Goal: Check status: Check status

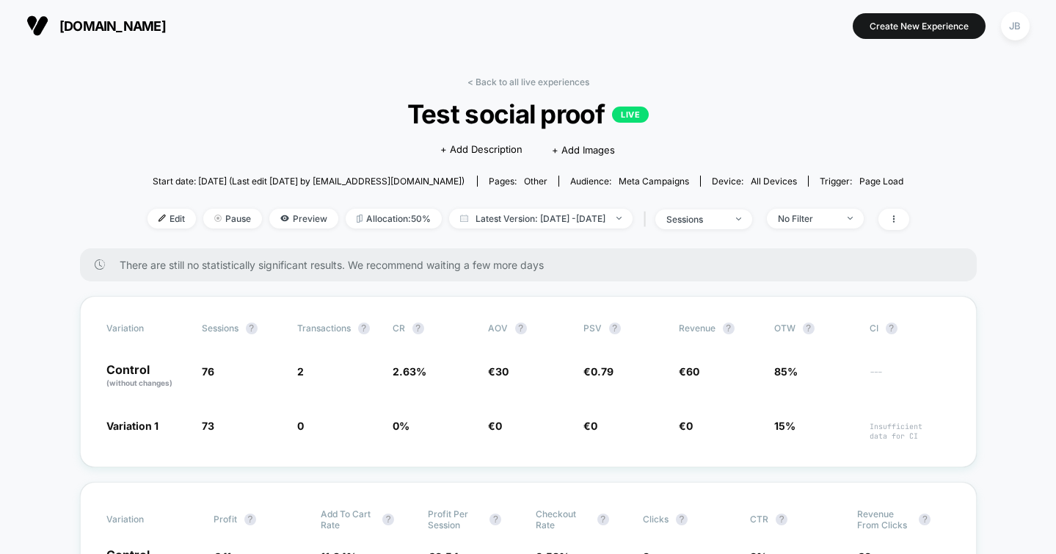
click at [494, 79] on link "< Back to all live experiences" at bounding box center [529, 81] width 122 height 11
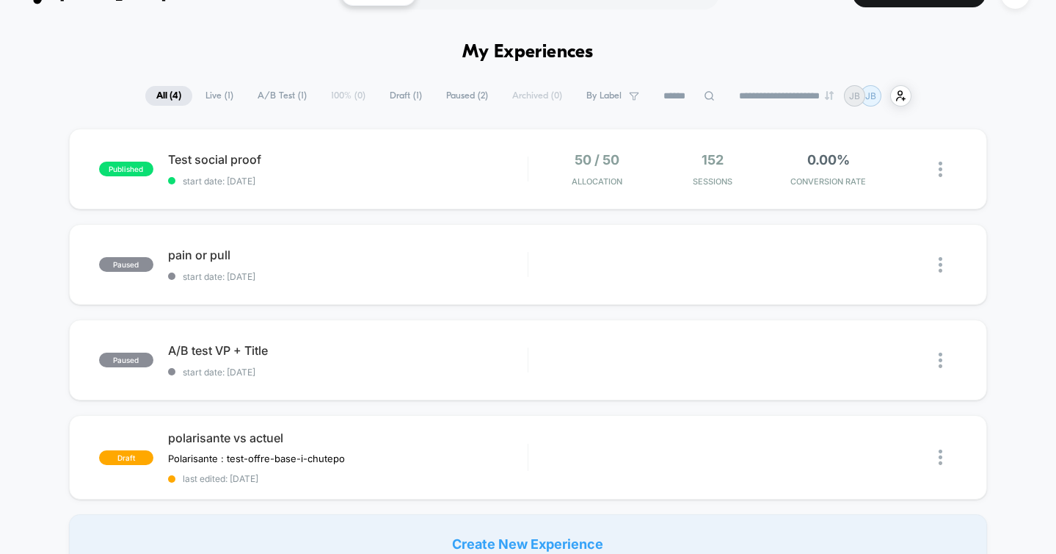
scroll to position [37, 0]
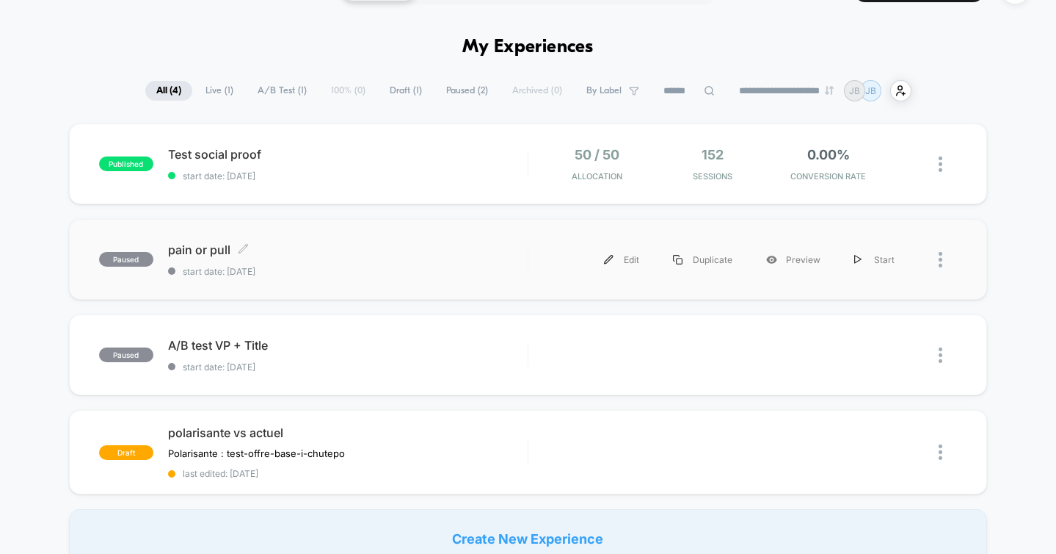
click at [374, 268] on span "start date: [DATE]" at bounding box center [348, 271] width 360 height 11
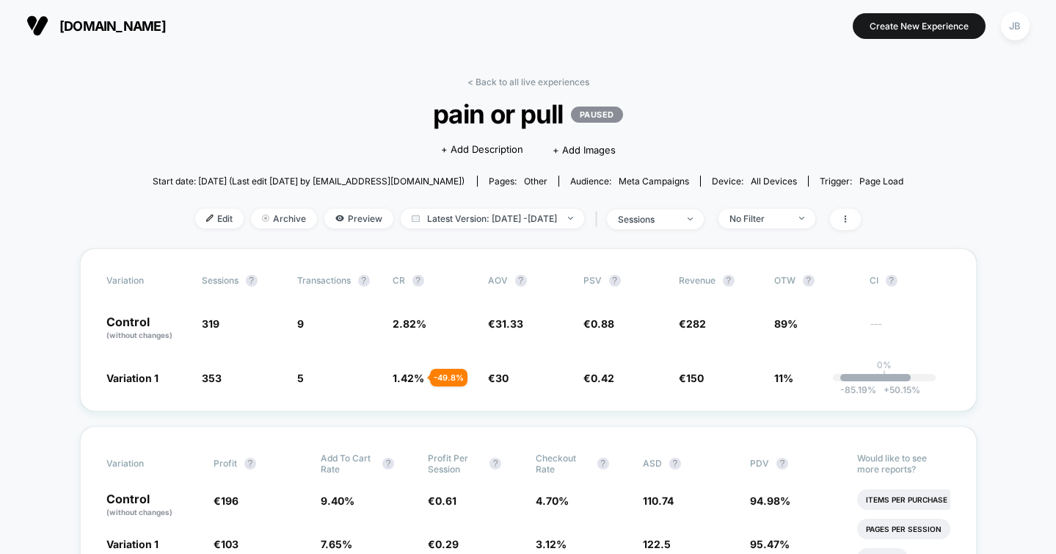
click at [500, 80] on link "< Back to all live experiences" at bounding box center [529, 81] width 122 height 11
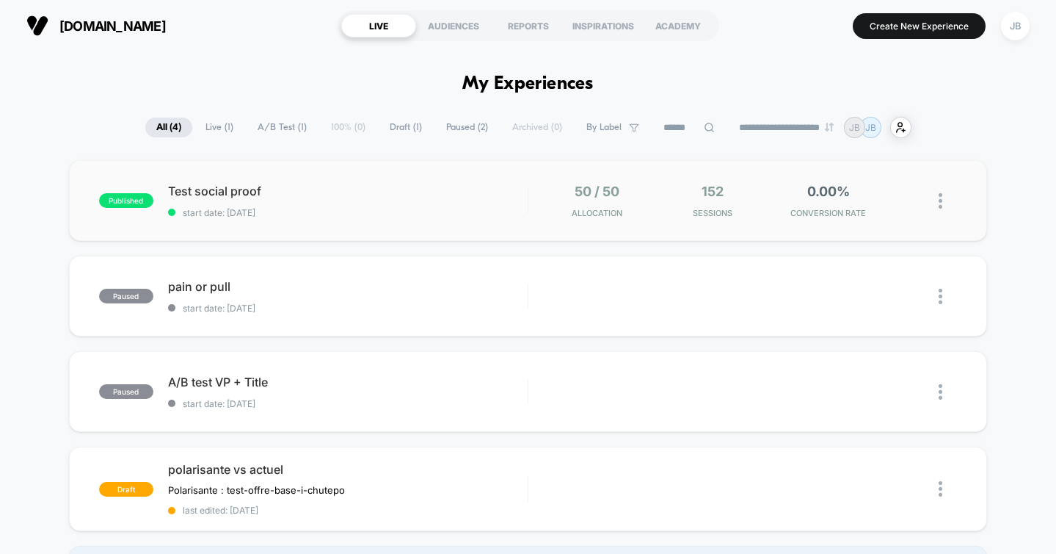
click at [387, 220] on div "published Test social proof start date: [DATE] 50 / 50 Allocation 152 Sessions …" at bounding box center [528, 200] width 919 height 81
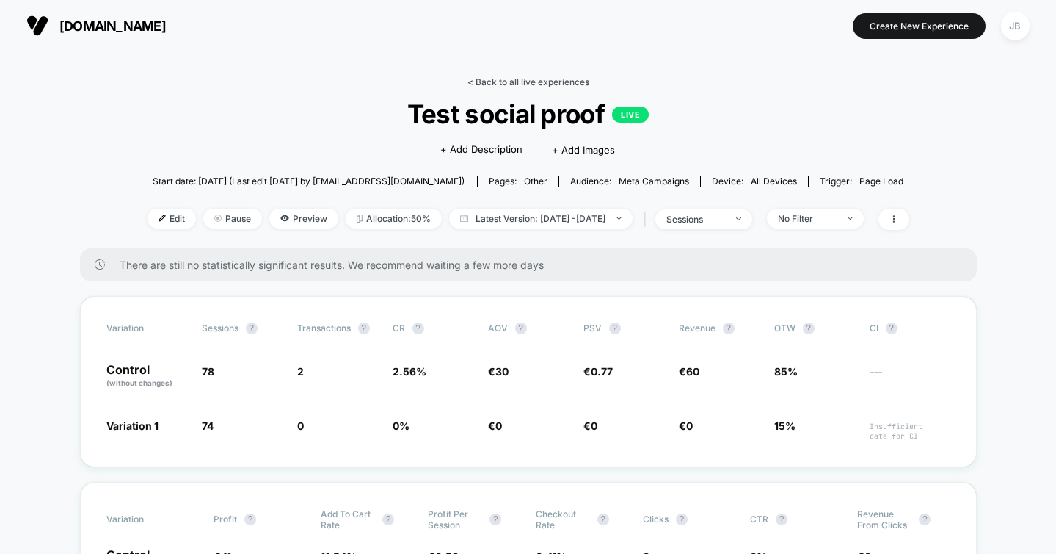
click at [490, 83] on link "< Back to all live experiences" at bounding box center [529, 81] width 122 height 11
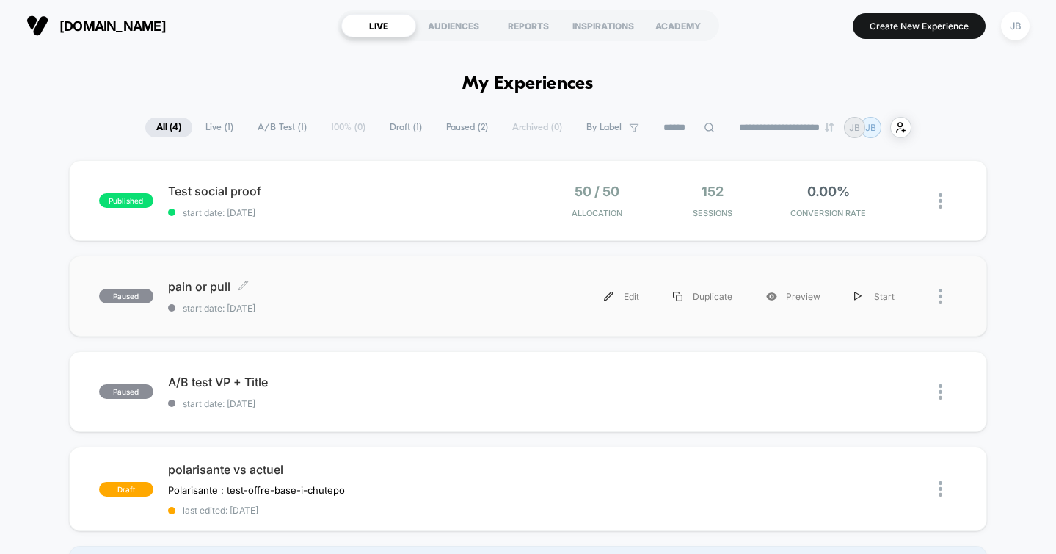
click at [318, 279] on span "pain or pull Click to edit experience details" at bounding box center [348, 286] width 360 height 15
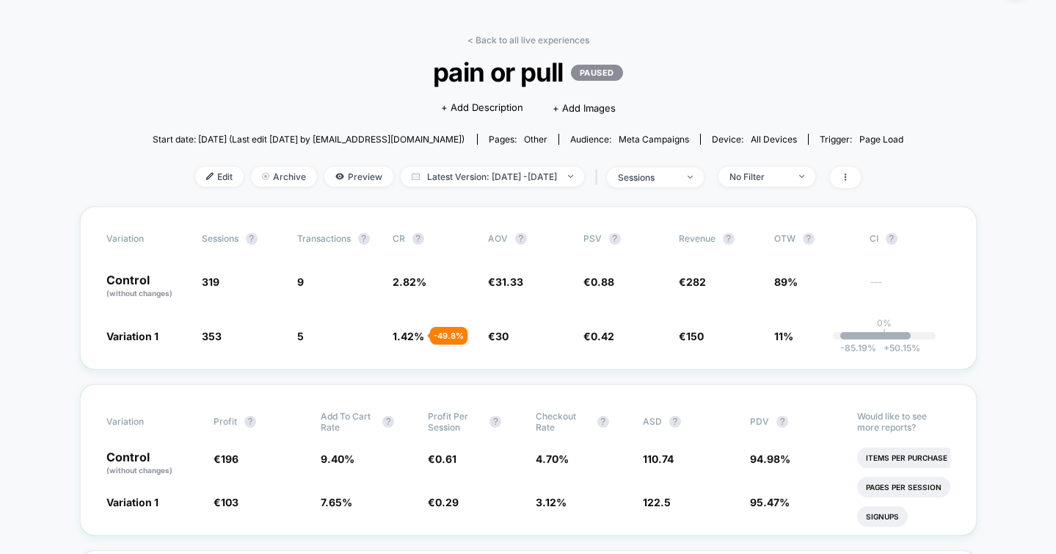
scroll to position [24, 0]
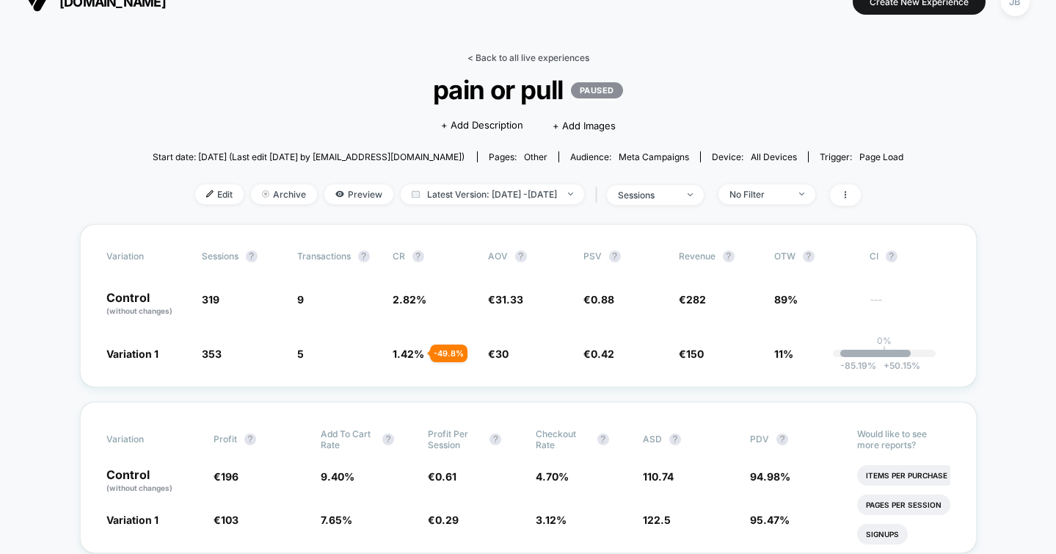
click at [503, 59] on link "< Back to all live experiences" at bounding box center [529, 57] width 122 height 11
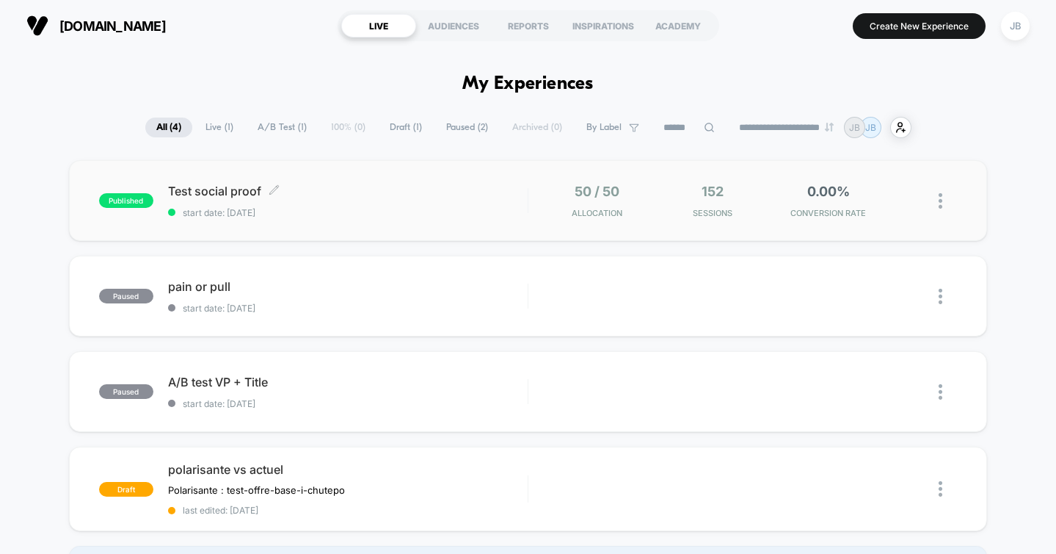
click at [394, 200] on div "Test social proof Click to edit experience details Click to edit experience det…" at bounding box center [348, 201] width 360 height 35
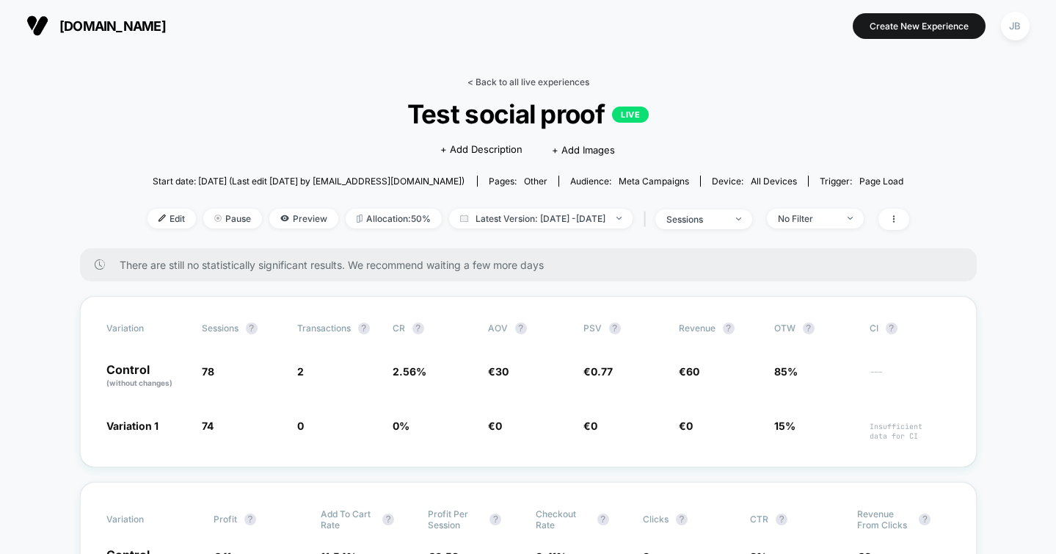
click at [503, 79] on link "< Back to all live experiences" at bounding box center [529, 81] width 122 height 11
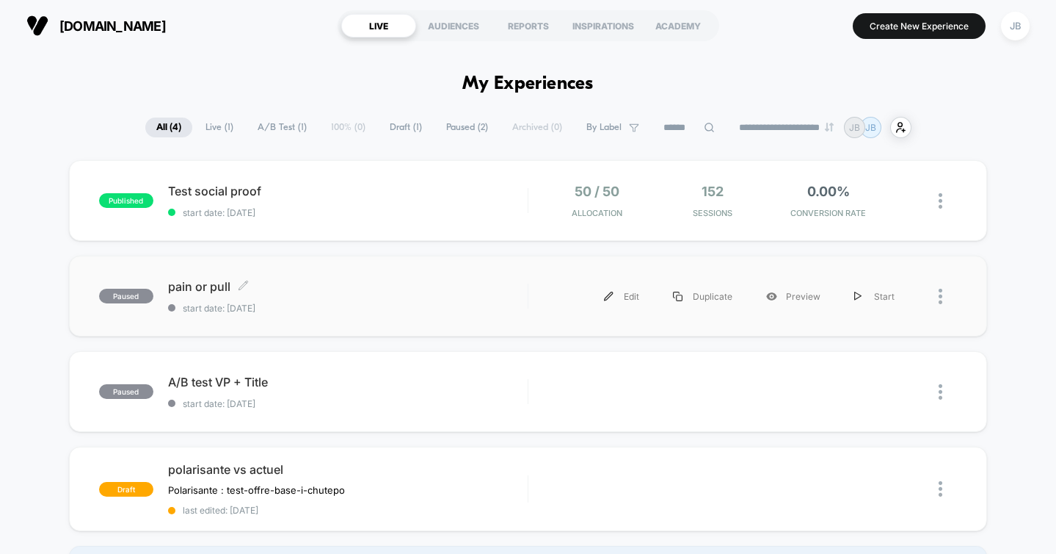
click at [329, 289] on span "pain or pull Click to edit experience details" at bounding box center [348, 286] width 360 height 15
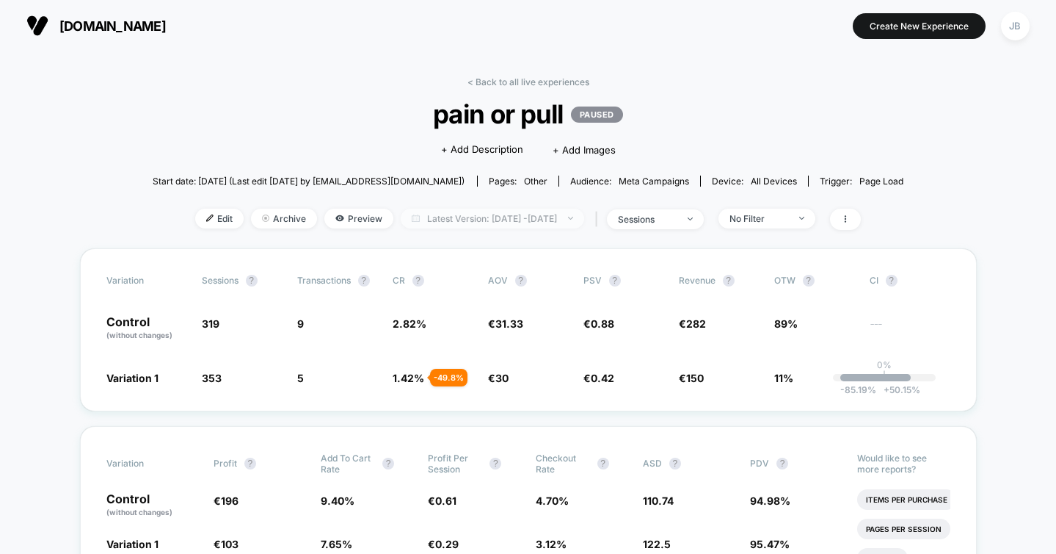
click at [465, 217] on span "Latest Version: [DATE] - [DATE]" at bounding box center [493, 218] width 184 height 20
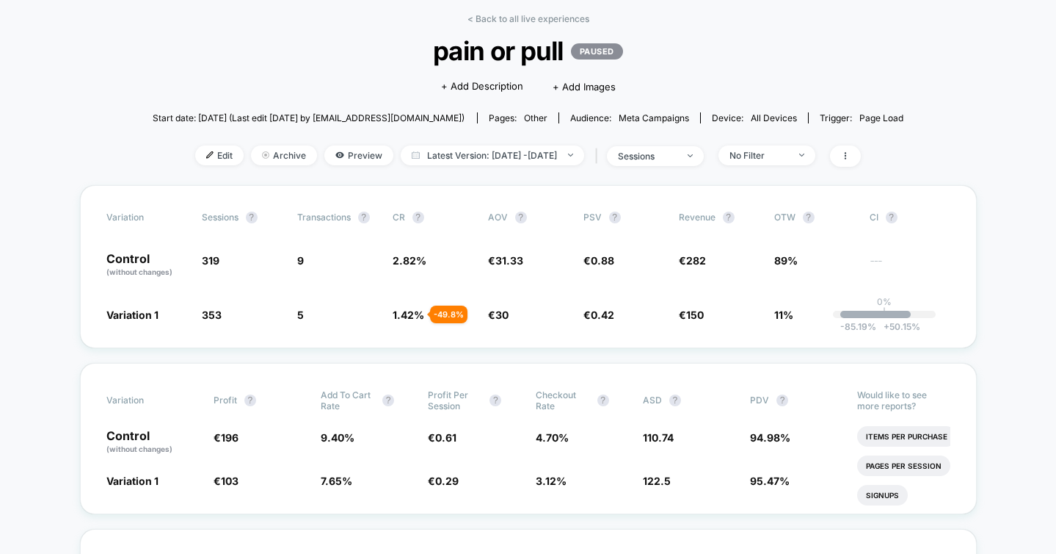
scroll to position [79, 0]
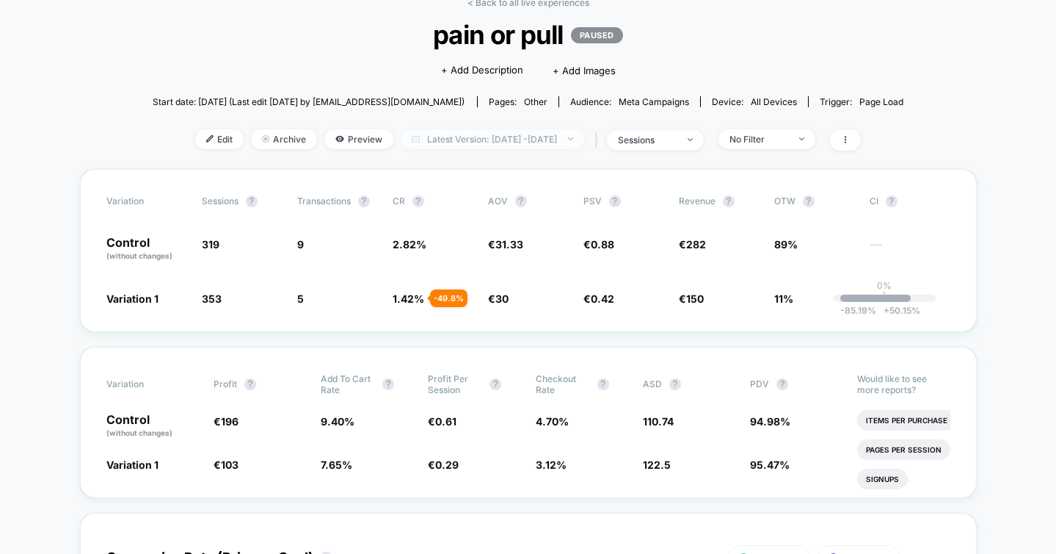
click at [505, 144] on span "Latest Version: [DATE] - [DATE]" at bounding box center [493, 139] width 184 height 20
select select "*"
select select "****"
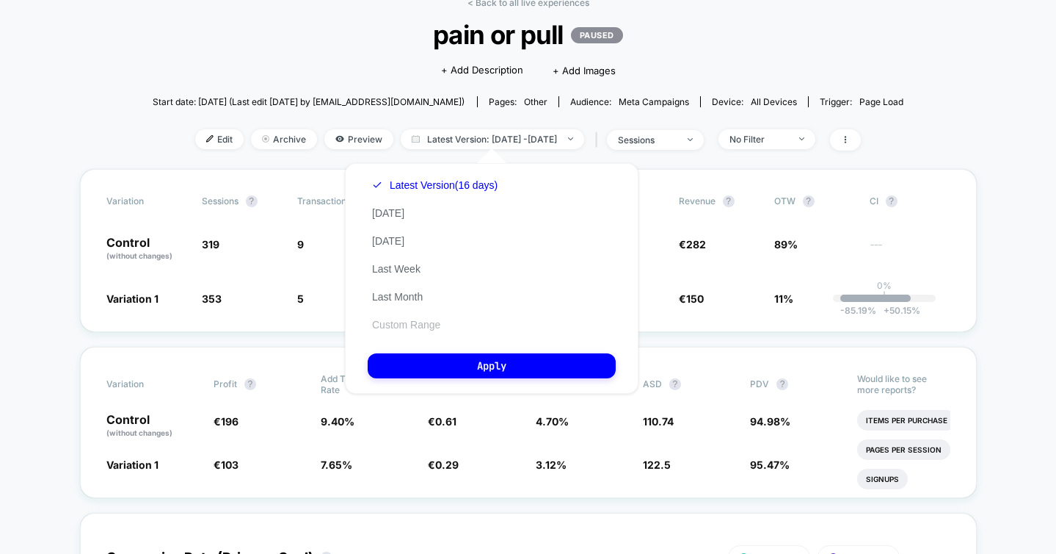
click at [416, 323] on button "Custom Range" at bounding box center [406, 324] width 77 height 13
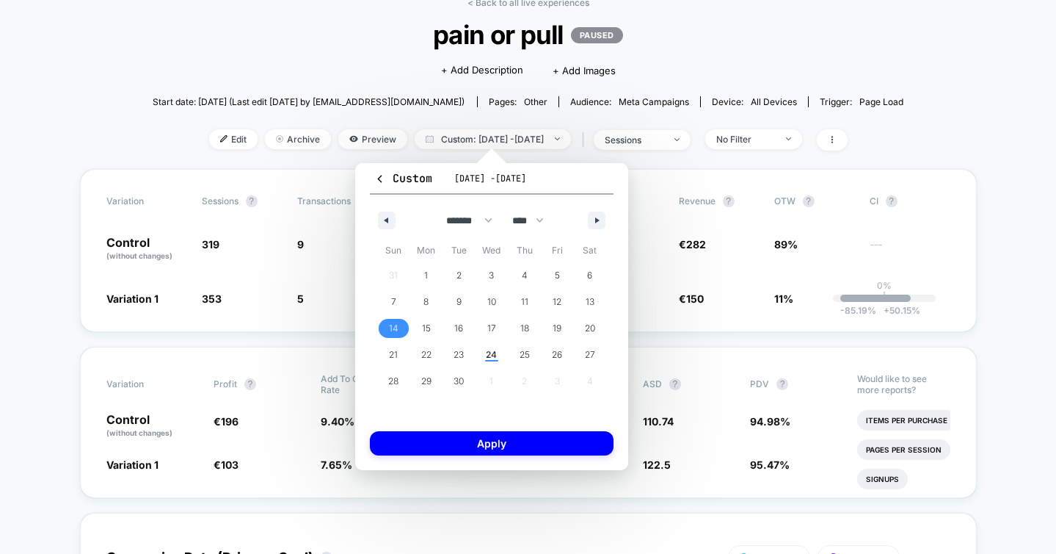
click at [389, 333] on span "14" at bounding box center [394, 328] width 10 height 26
click at [490, 324] on span "17" at bounding box center [491, 328] width 9 height 26
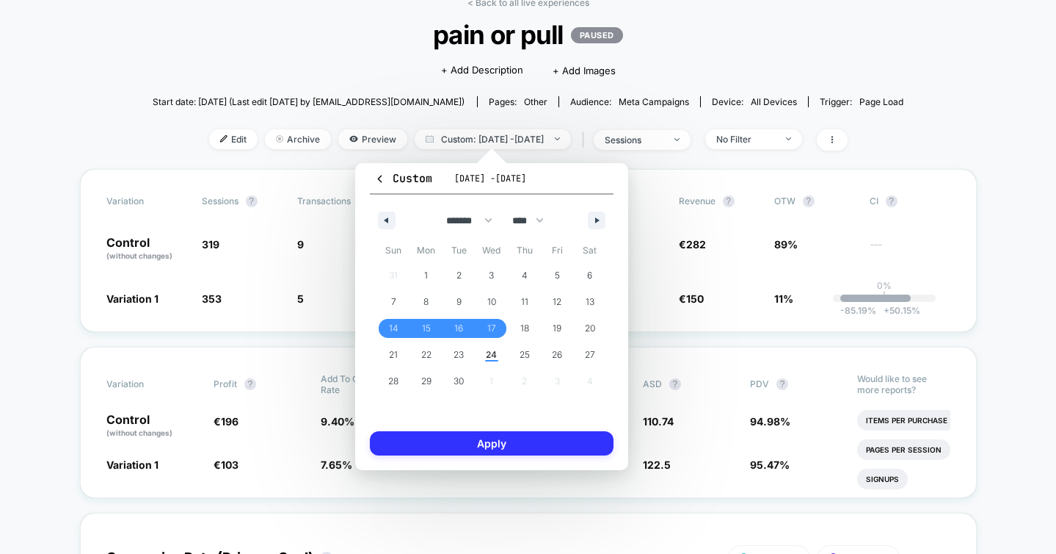
click at [487, 438] on button "Apply" at bounding box center [492, 443] width 244 height 24
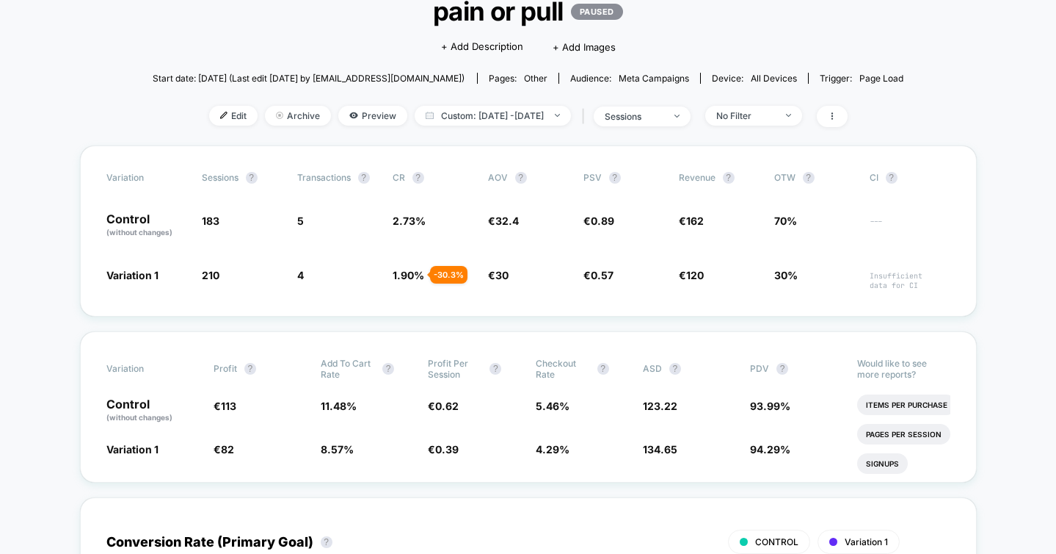
scroll to position [104, 0]
click at [467, 118] on span "Custom: [DATE] - [DATE]" at bounding box center [493, 115] width 156 height 20
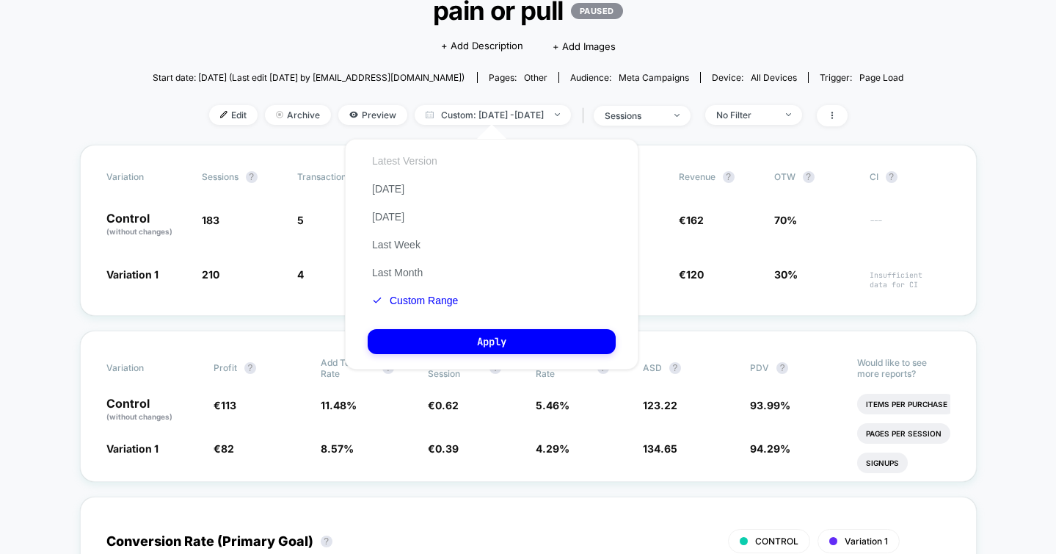
click at [422, 159] on button "Latest Version" at bounding box center [405, 160] width 74 height 13
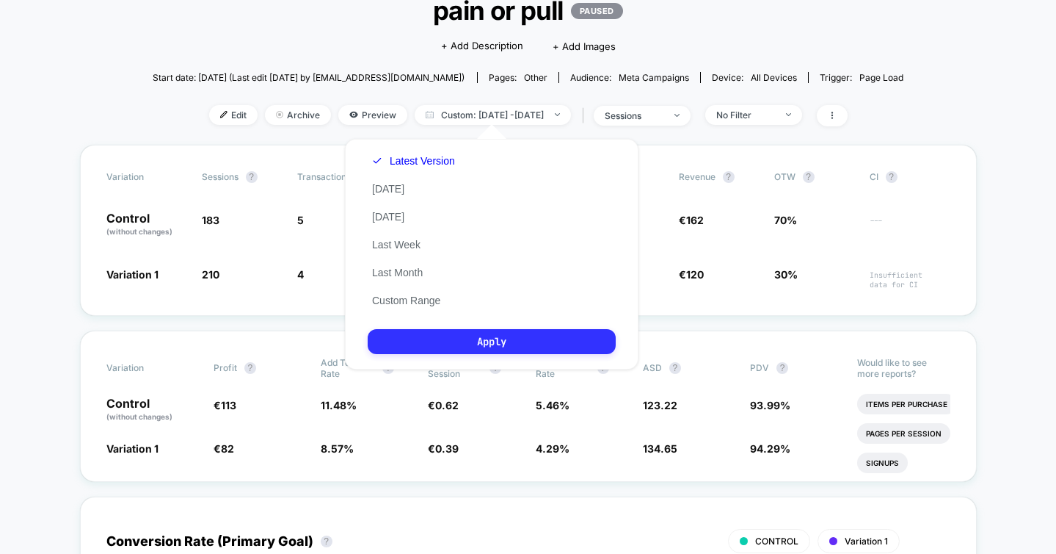
click at [454, 341] on button "Apply" at bounding box center [492, 341] width 248 height 25
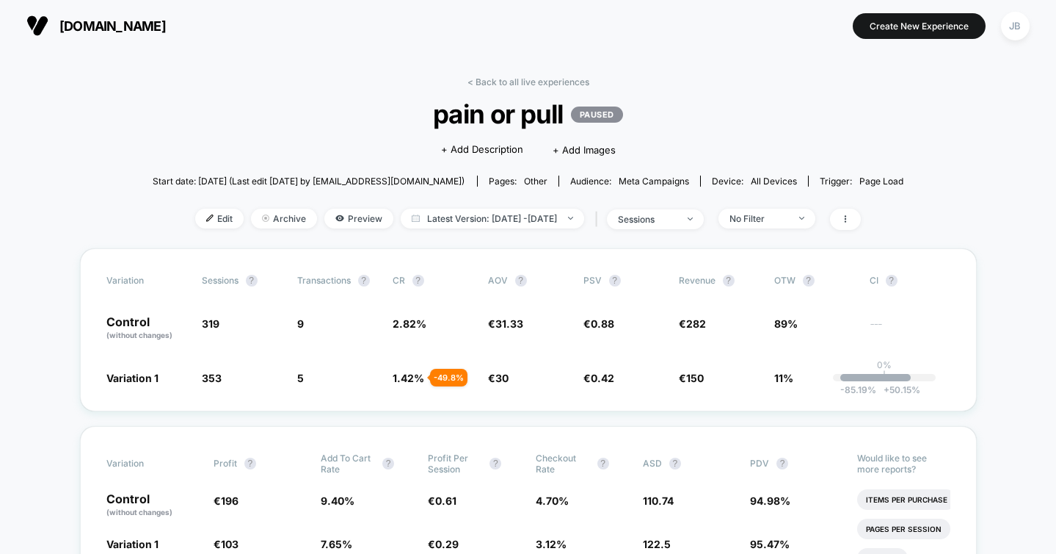
click at [488, 79] on link "< Back to all live experiences" at bounding box center [529, 81] width 122 height 11
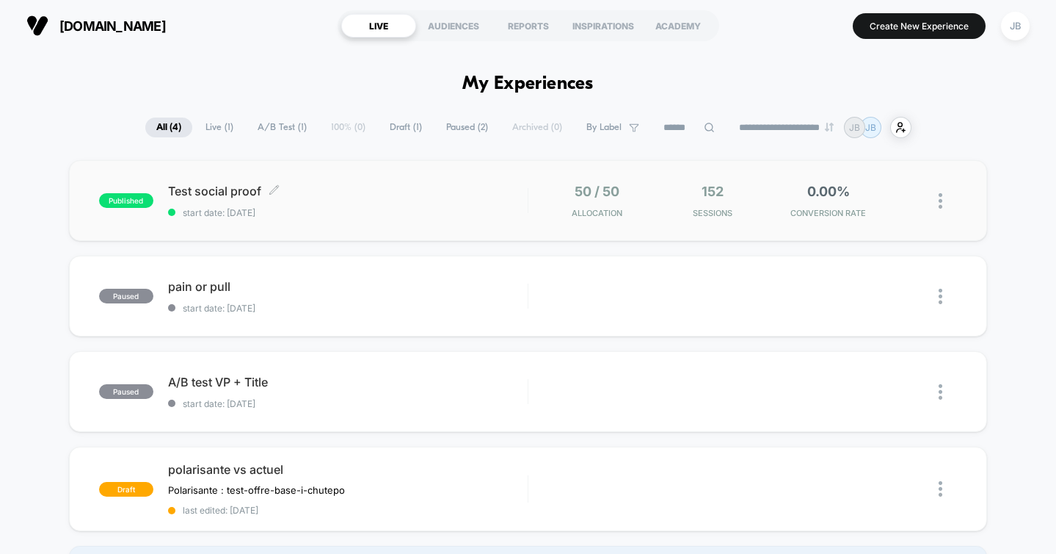
click at [369, 187] on span "Test social proof Click to edit experience details" at bounding box center [348, 191] width 360 height 15
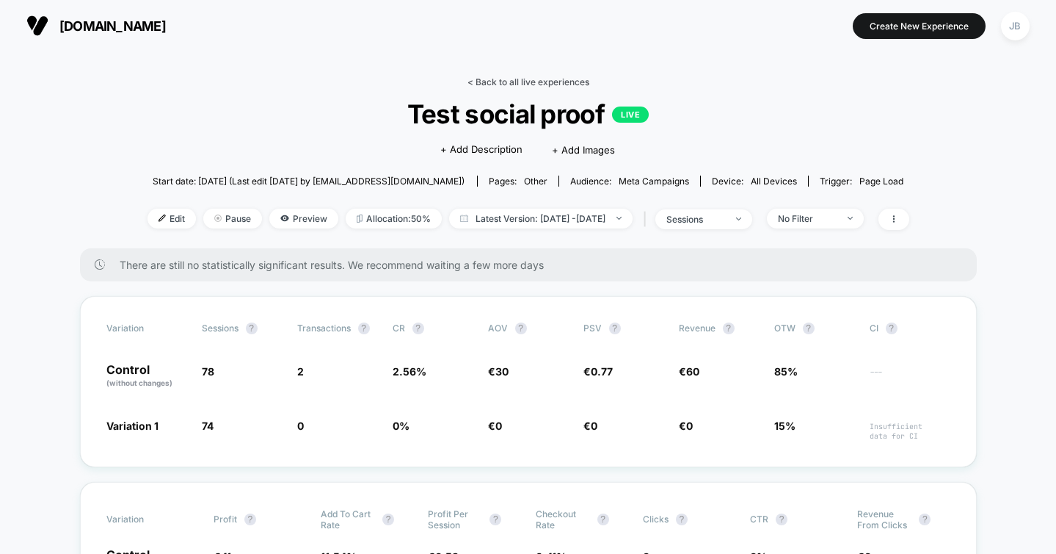
click at [474, 80] on link "< Back to all live experiences" at bounding box center [529, 81] width 122 height 11
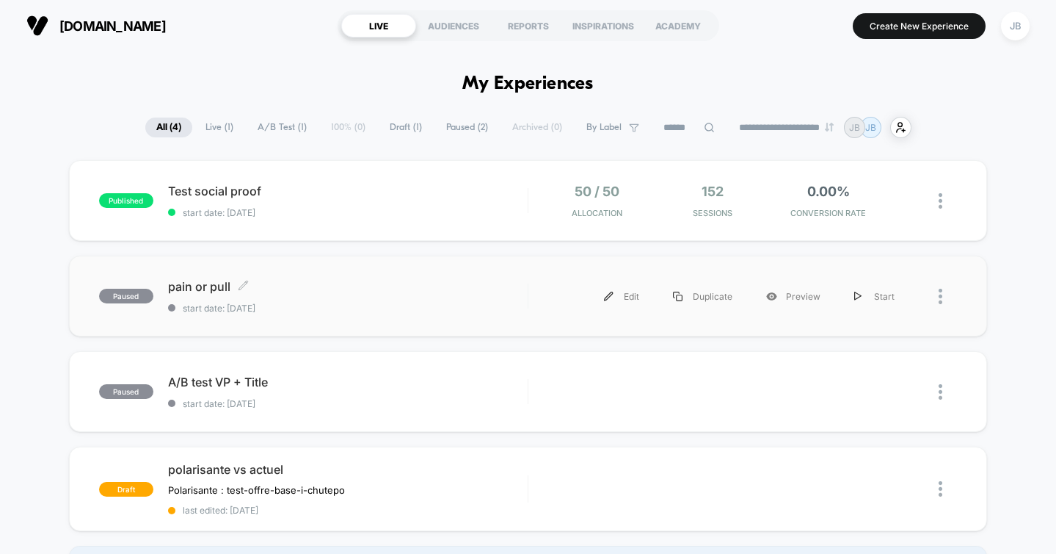
click at [413, 298] on div "pain or pull Click to edit experience details Click to edit experience details …" at bounding box center [348, 296] width 360 height 35
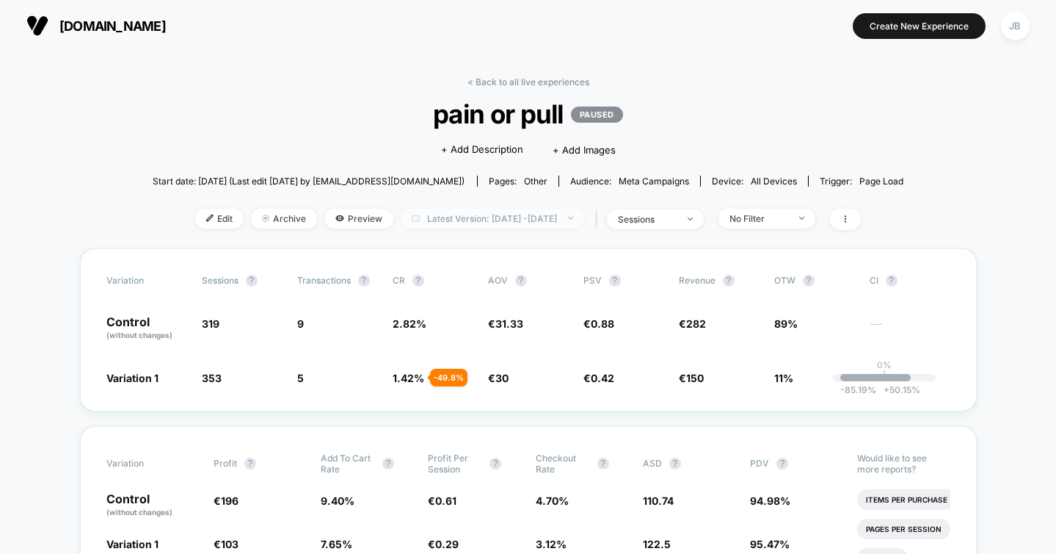
click at [489, 217] on span "Latest Version: [DATE] - [DATE]" at bounding box center [493, 218] width 184 height 20
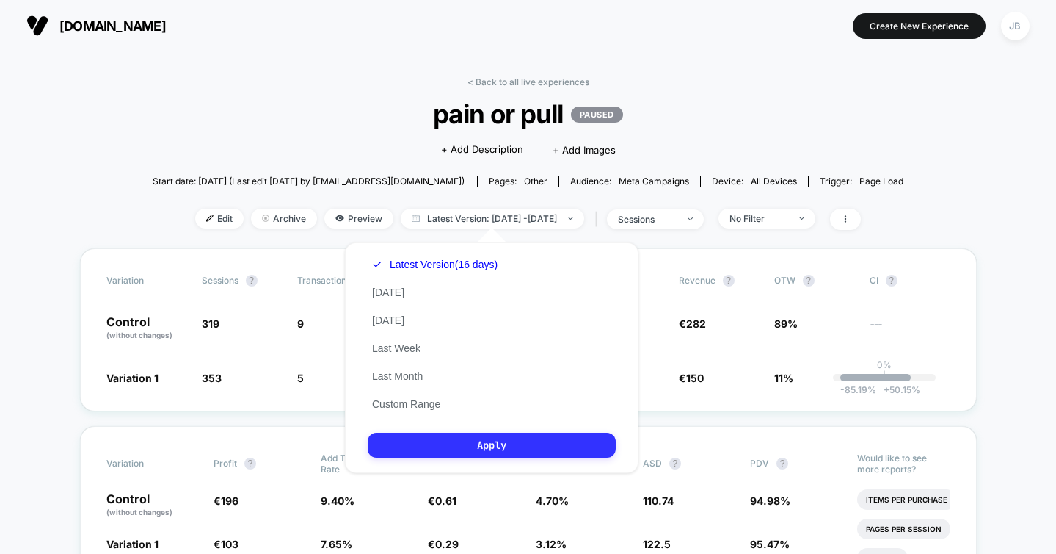
click at [430, 444] on button "Apply" at bounding box center [492, 444] width 248 height 25
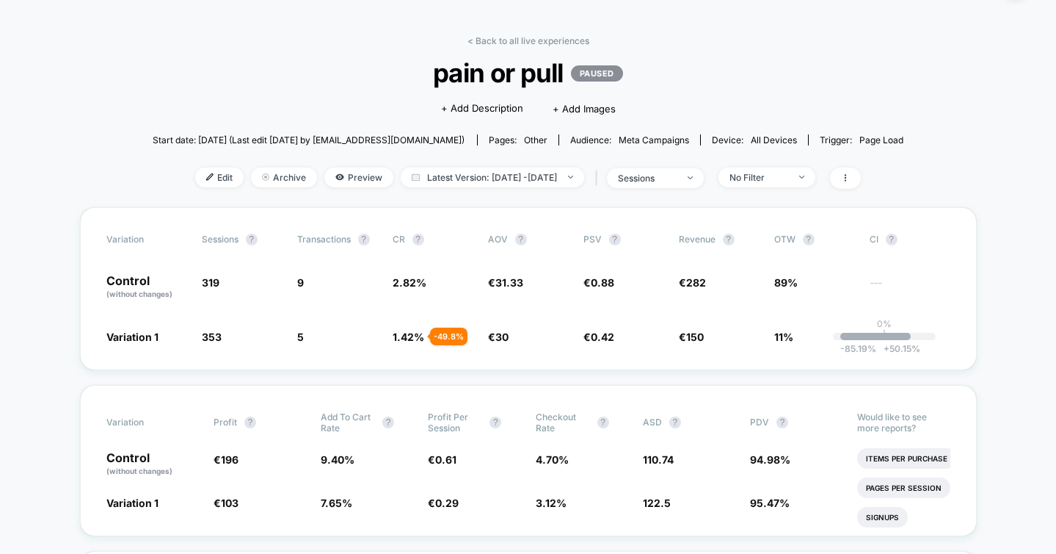
scroll to position [43, 0]
click at [485, 173] on span "Latest Version: [DATE] - [DATE]" at bounding box center [493, 176] width 184 height 20
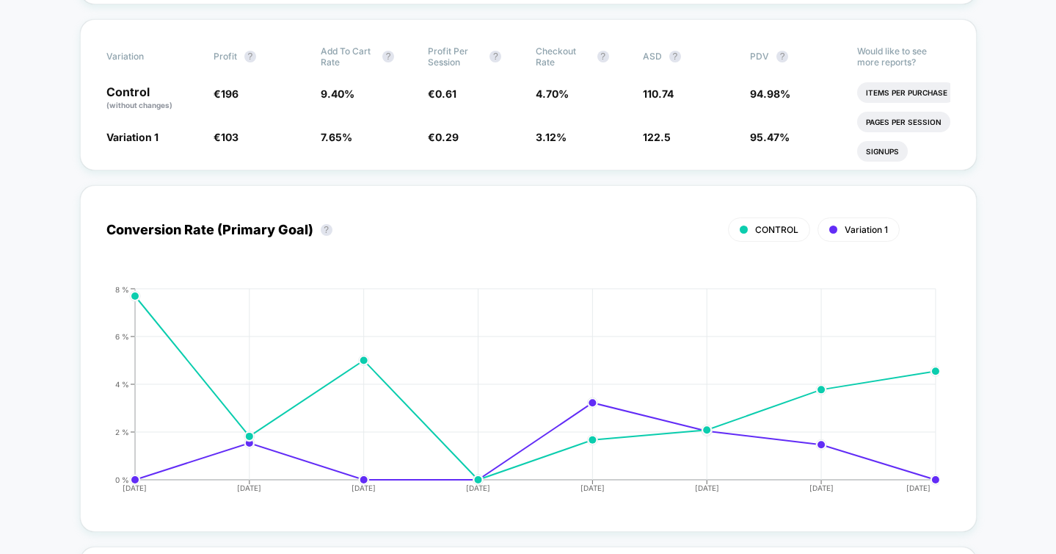
scroll to position [0, 0]
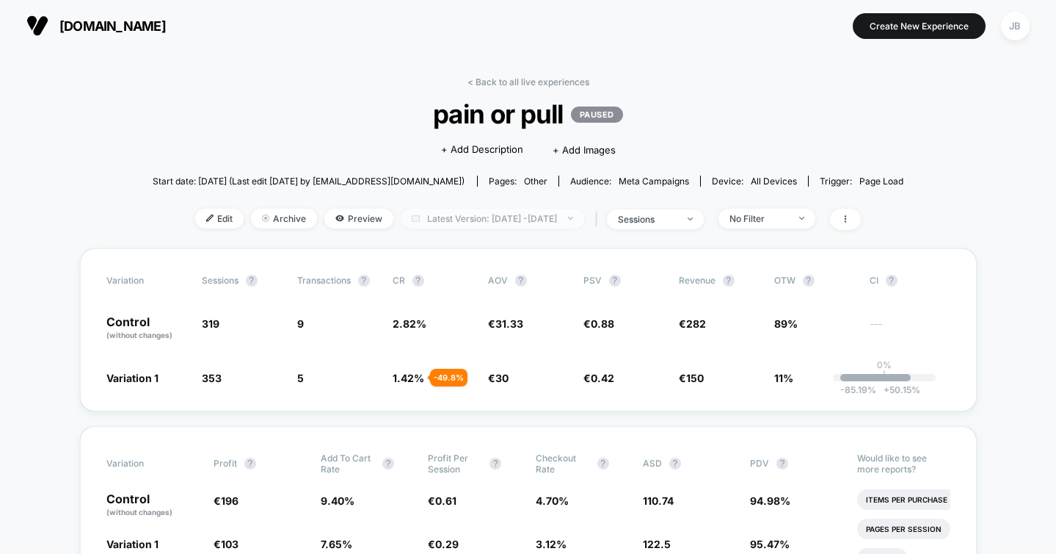
click at [508, 216] on span "Latest Version: [DATE] - [DATE]" at bounding box center [493, 218] width 184 height 20
select select "*"
select select "****"
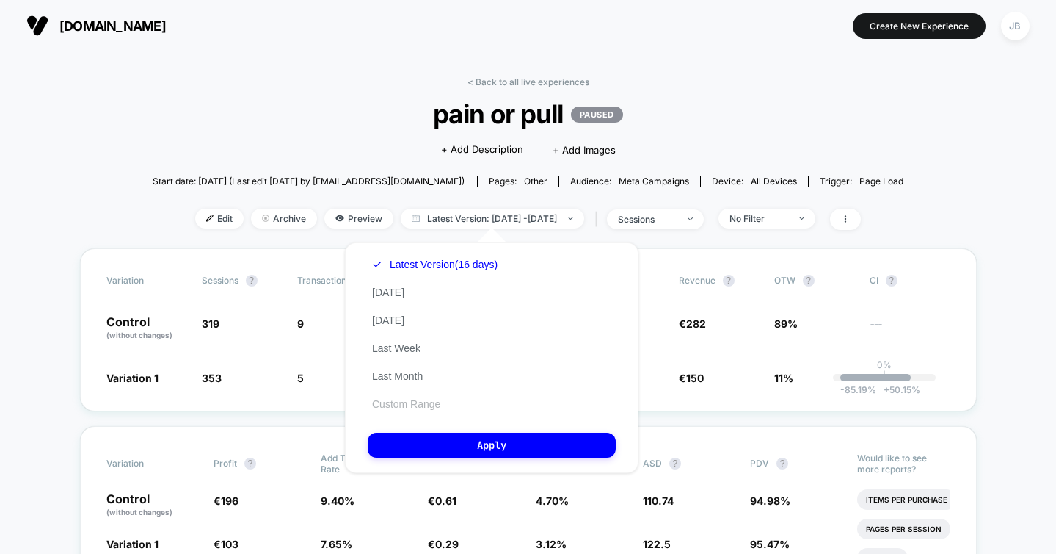
click at [418, 406] on button "Custom Range" at bounding box center [406, 403] width 77 height 13
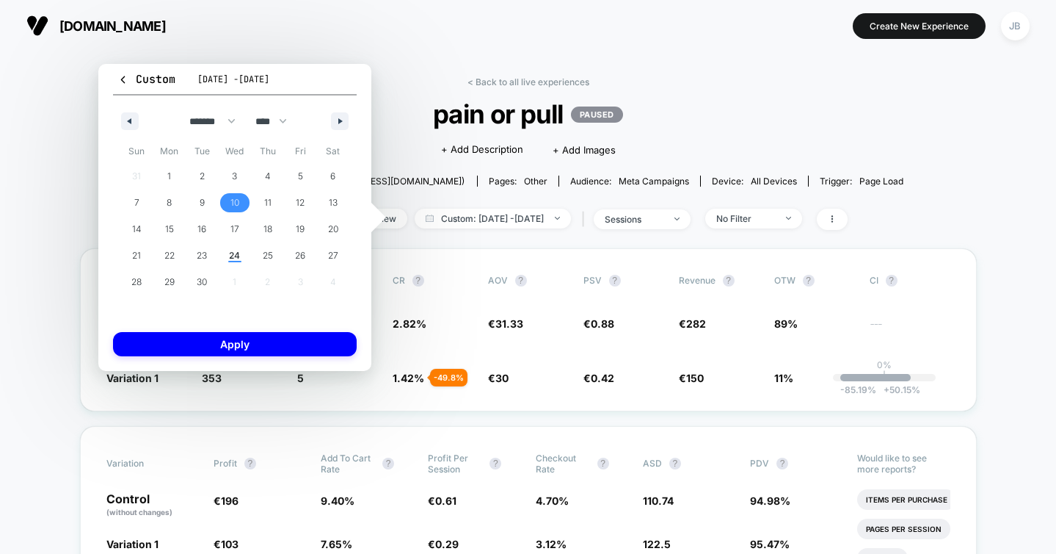
click at [238, 203] on span "10" at bounding box center [235, 202] width 9 height 26
click at [237, 343] on button "Apply" at bounding box center [235, 344] width 244 height 24
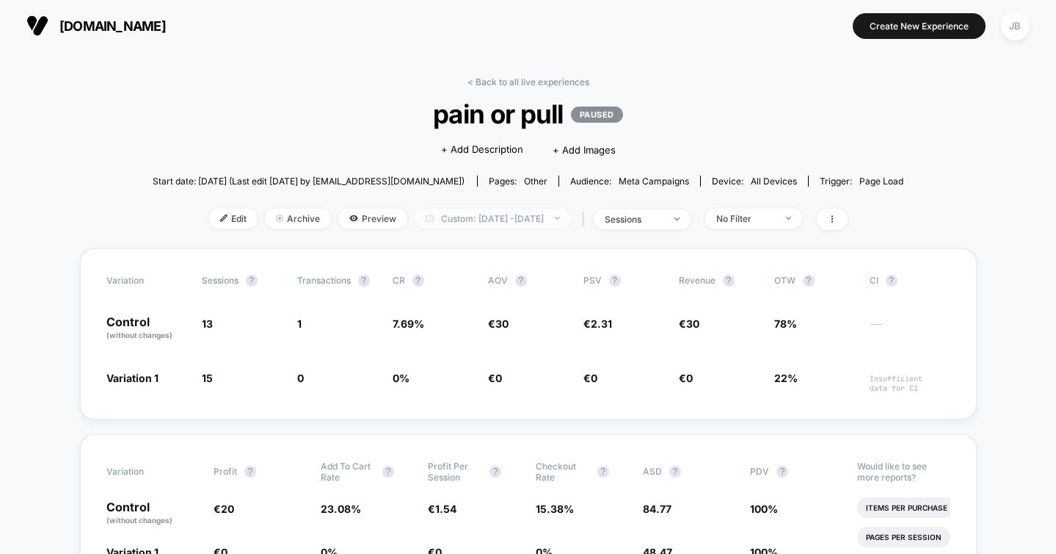
click at [518, 218] on span "Custom: [DATE] - [DATE]" at bounding box center [493, 218] width 156 height 20
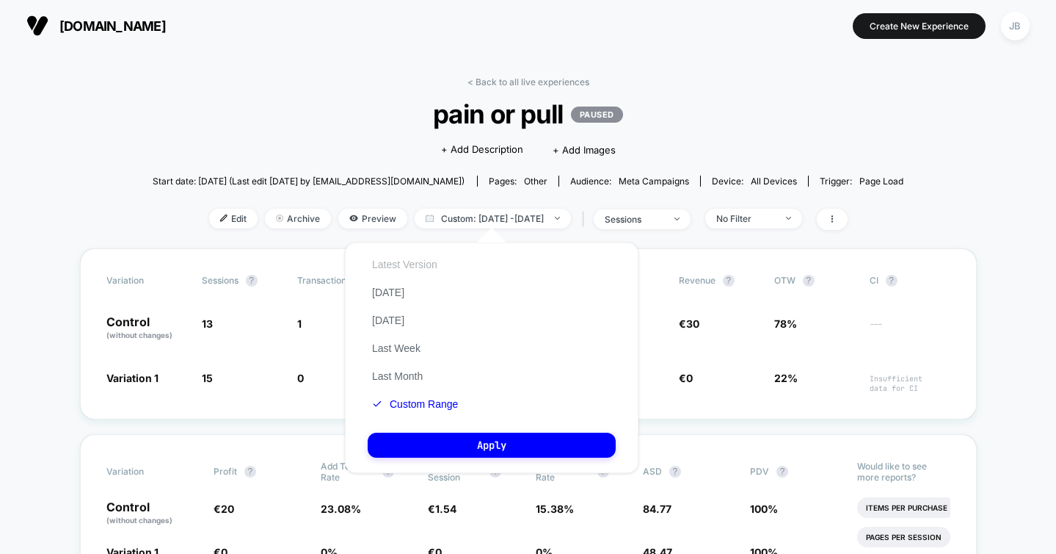
click at [414, 266] on button "Latest Version" at bounding box center [405, 264] width 74 height 13
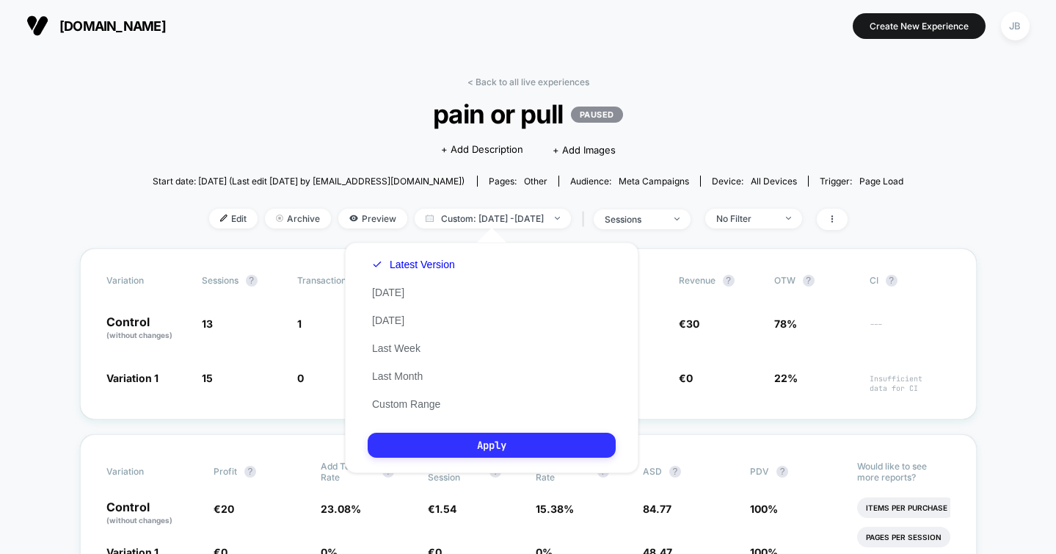
click at [545, 439] on button "Apply" at bounding box center [492, 444] width 248 height 25
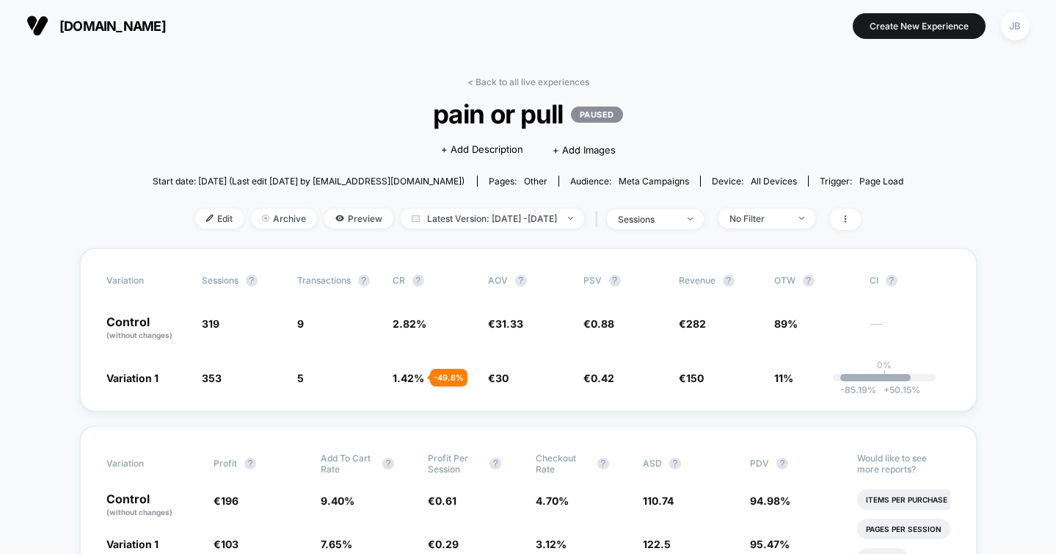
click at [510, 77] on link "< Back to all live experiences" at bounding box center [529, 81] width 122 height 11
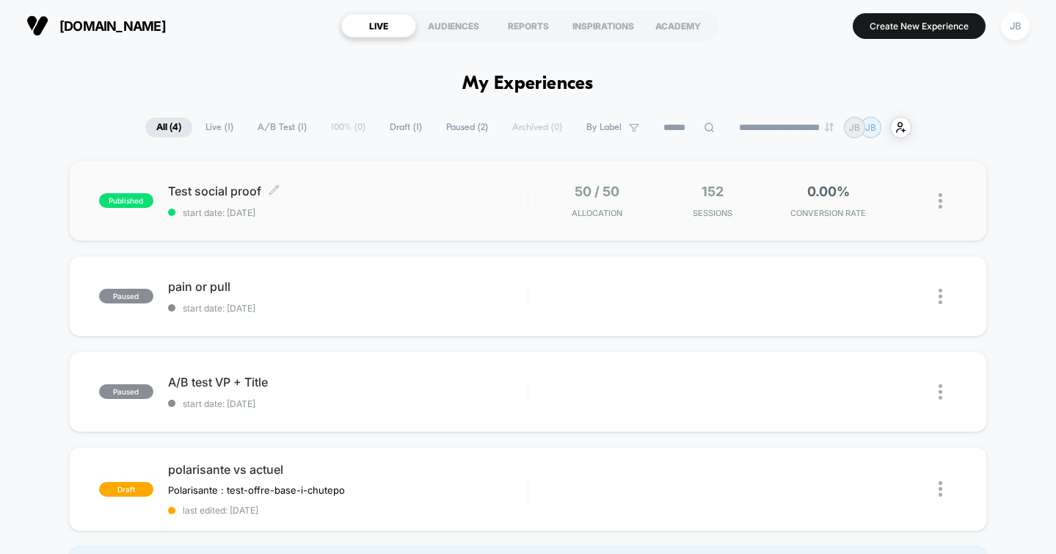
click at [372, 200] on div "Test social proof Click to edit experience details Click to edit experience det…" at bounding box center [348, 201] width 360 height 35
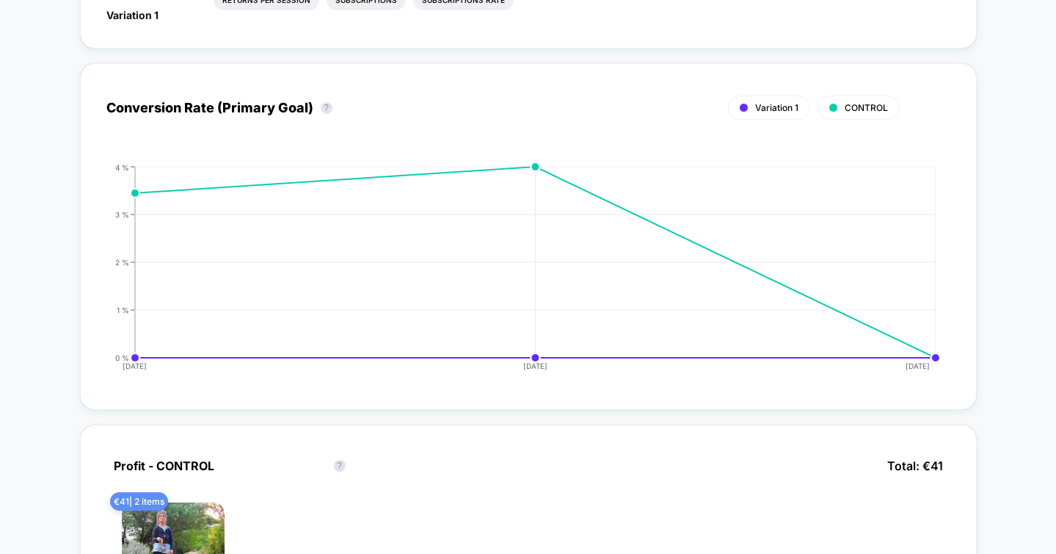
scroll to position [745, 0]
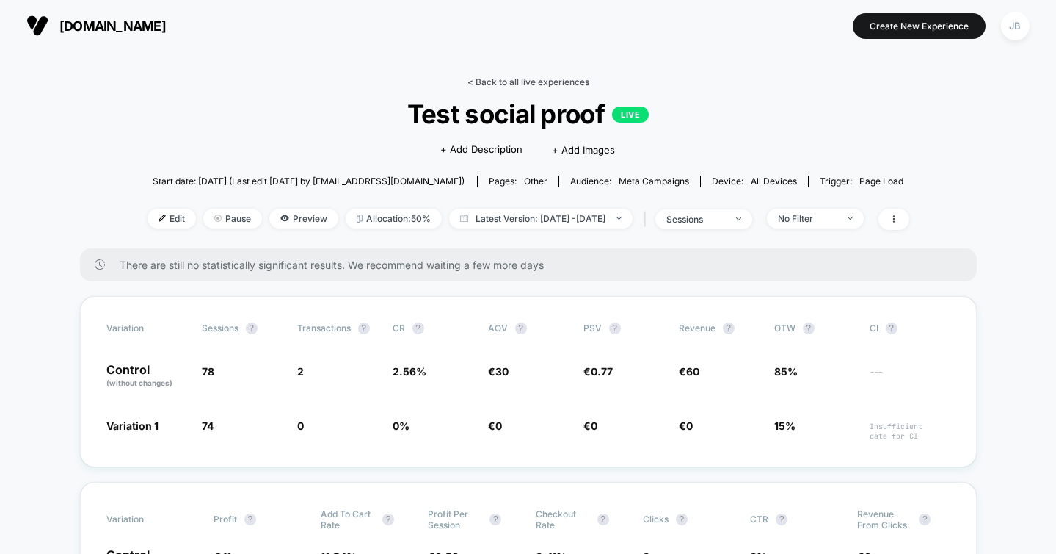
click at [521, 84] on link "< Back to all live experiences" at bounding box center [529, 81] width 122 height 11
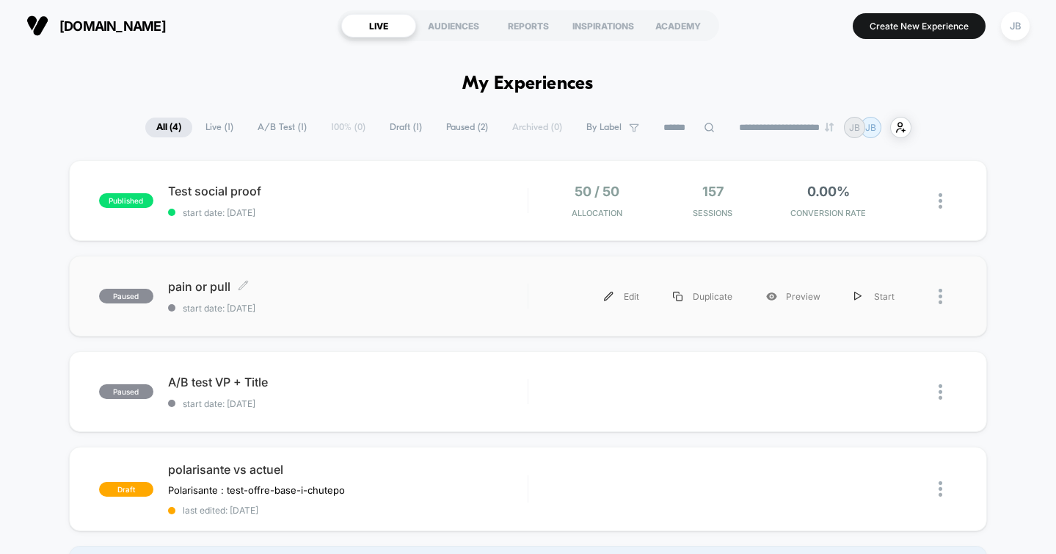
click at [314, 283] on span "pain or pull Click to edit experience details" at bounding box center [348, 286] width 360 height 15
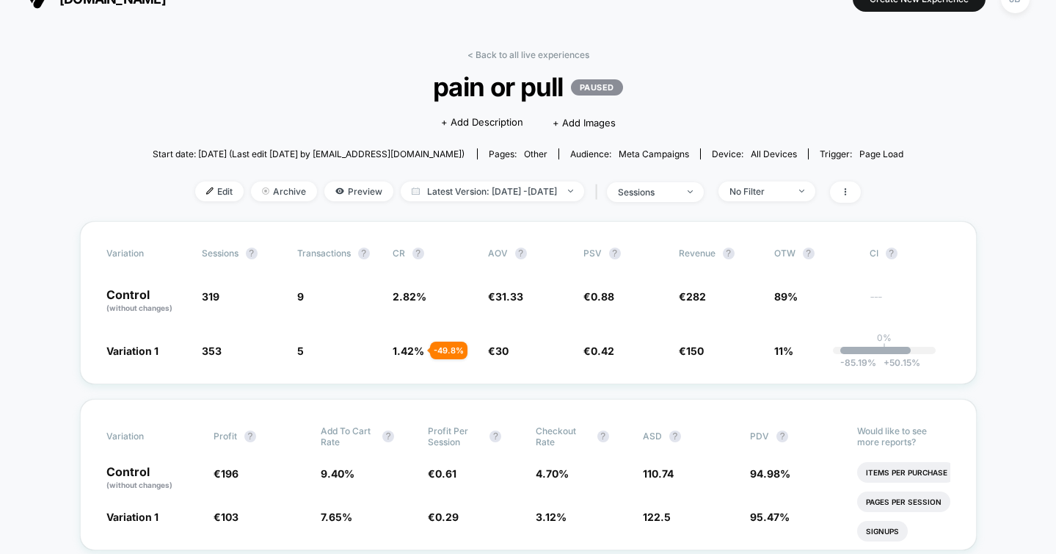
scroll to position [32, 0]
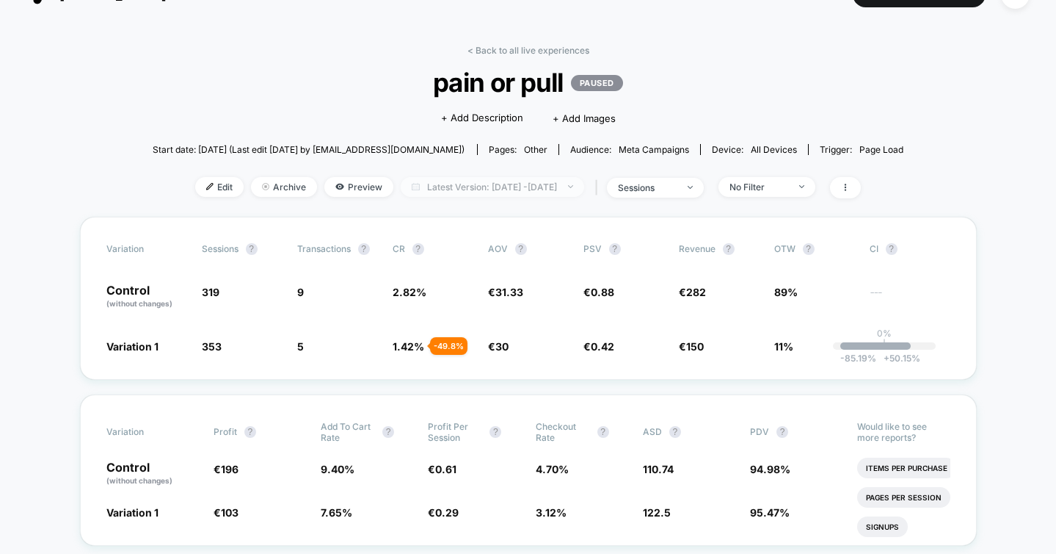
click at [516, 181] on span "Latest Version: [DATE] - [DATE]" at bounding box center [493, 187] width 184 height 20
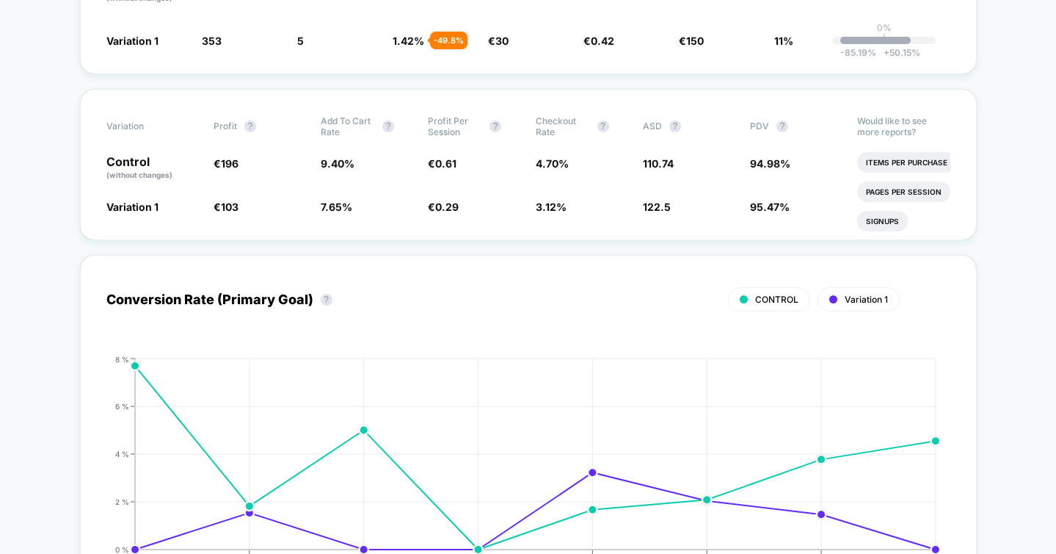
scroll to position [0, 0]
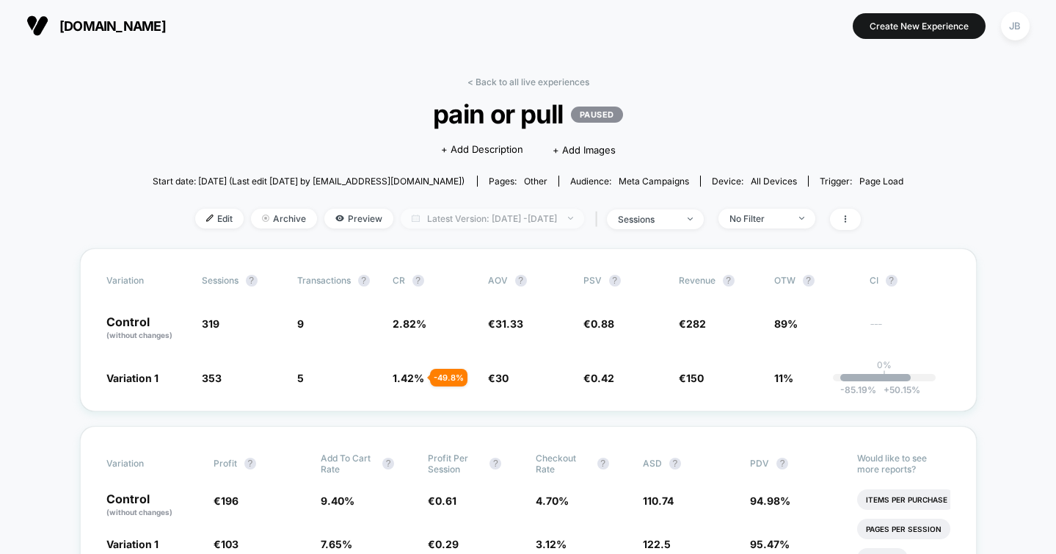
click at [475, 217] on span "Latest Version: [DATE] - [DATE]" at bounding box center [493, 218] width 184 height 20
select select "*"
select select "****"
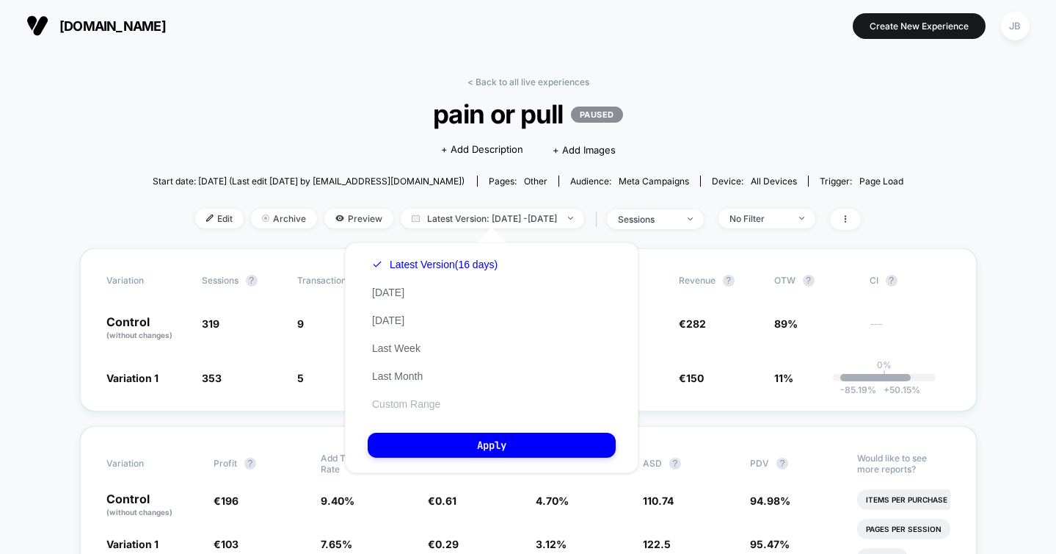
click at [411, 401] on button "Custom Range" at bounding box center [406, 403] width 77 height 13
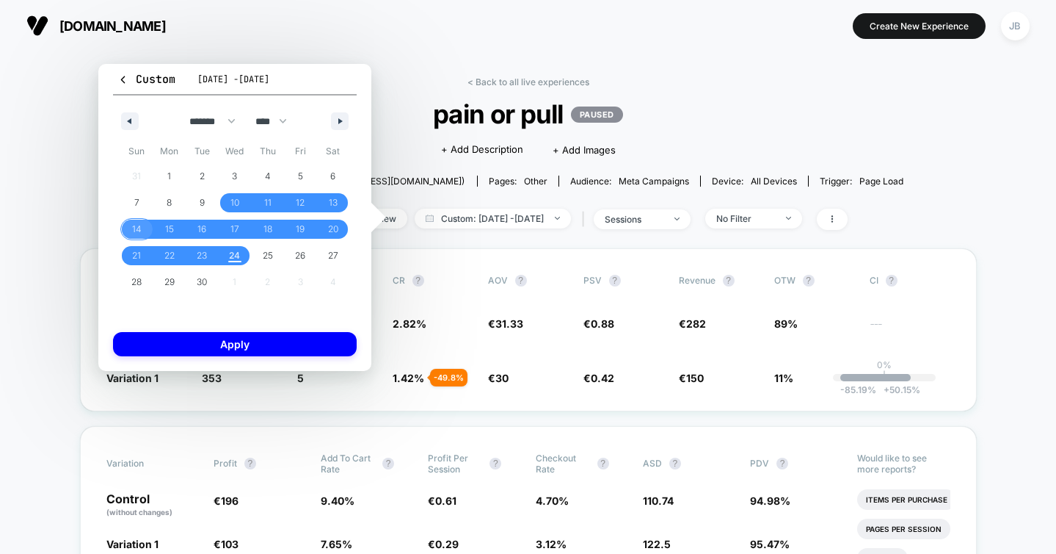
click at [137, 232] on span "14" at bounding box center [137, 229] width 10 height 26
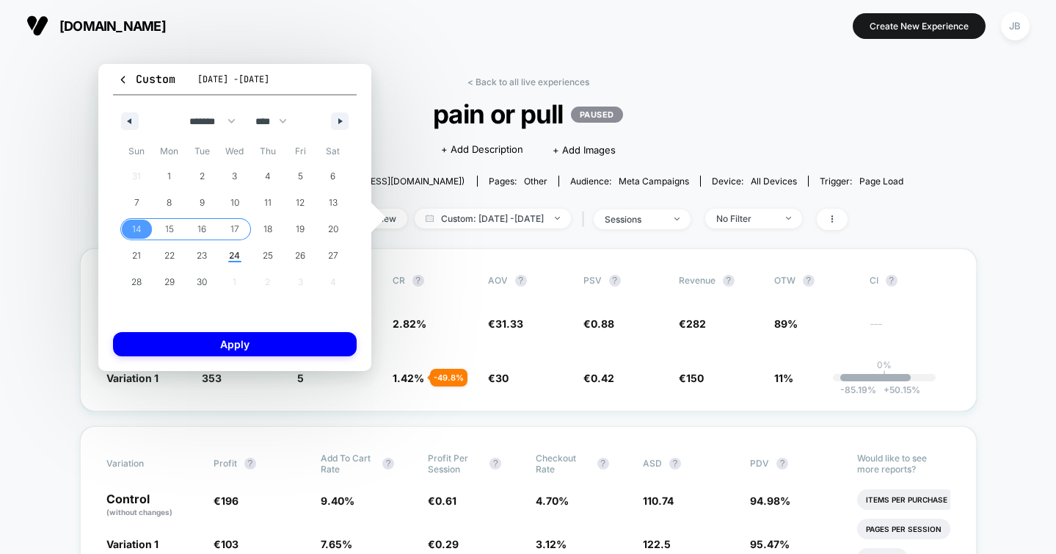
click at [234, 228] on span "17" at bounding box center [235, 229] width 9 height 26
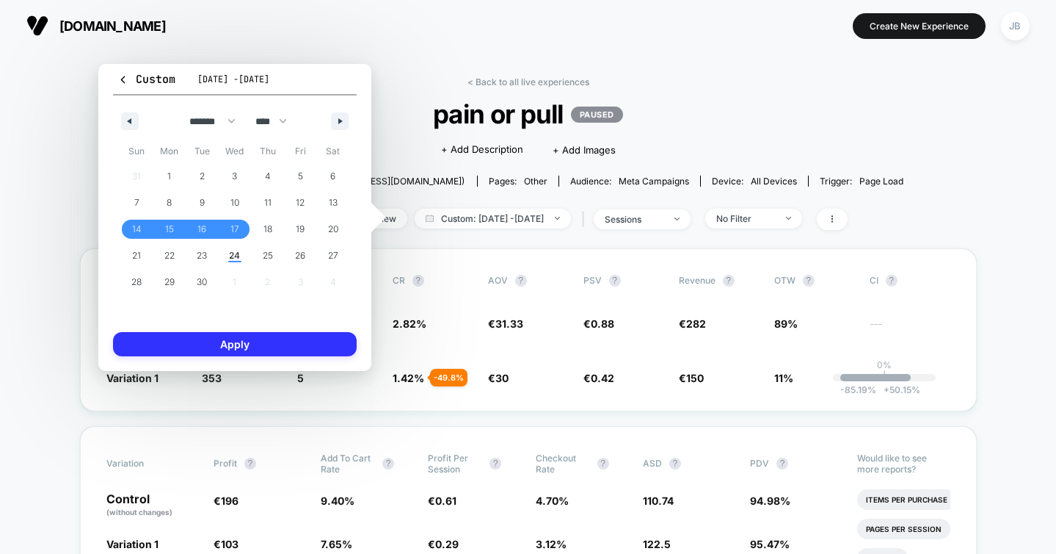
click at [264, 338] on button "Apply" at bounding box center [235, 344] width 244 height 24
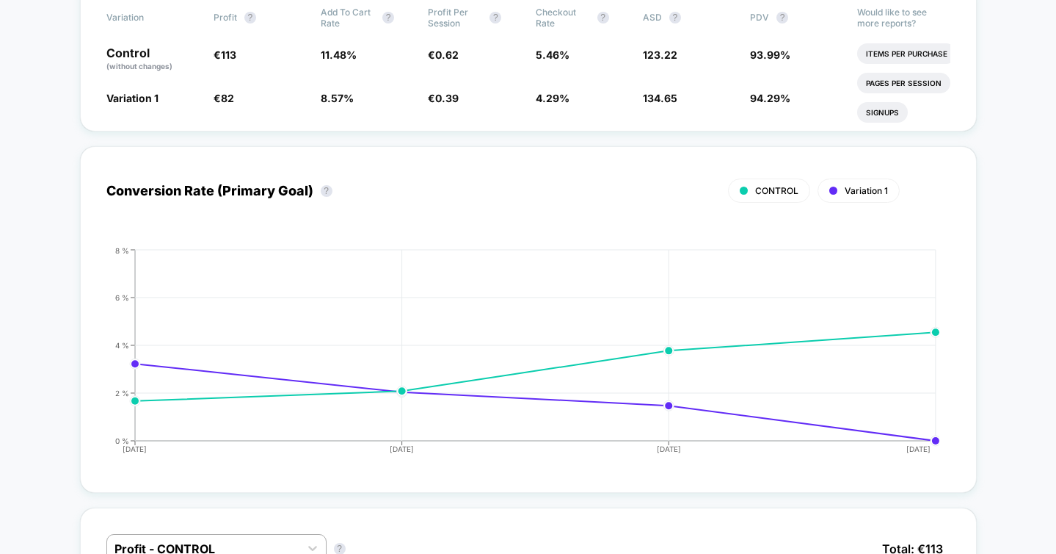
scroll to position [457, 0]
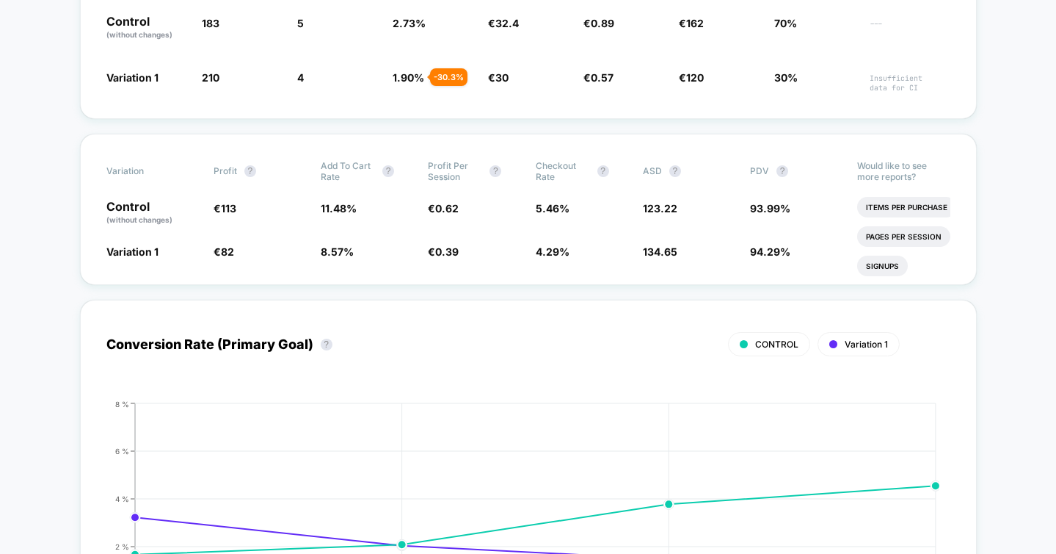
scroll to position [294, 0]
